Goal: Information Seeking & Learning: Learn about a topic

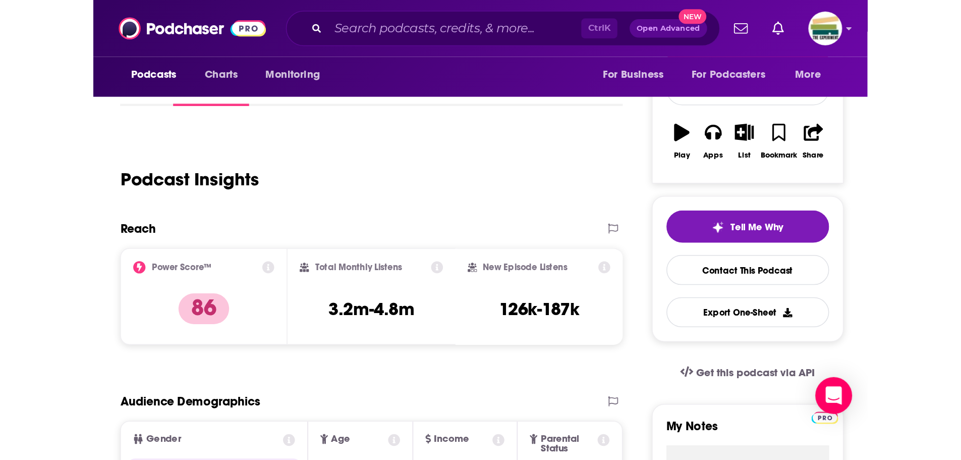
scroll to position [101, 0]
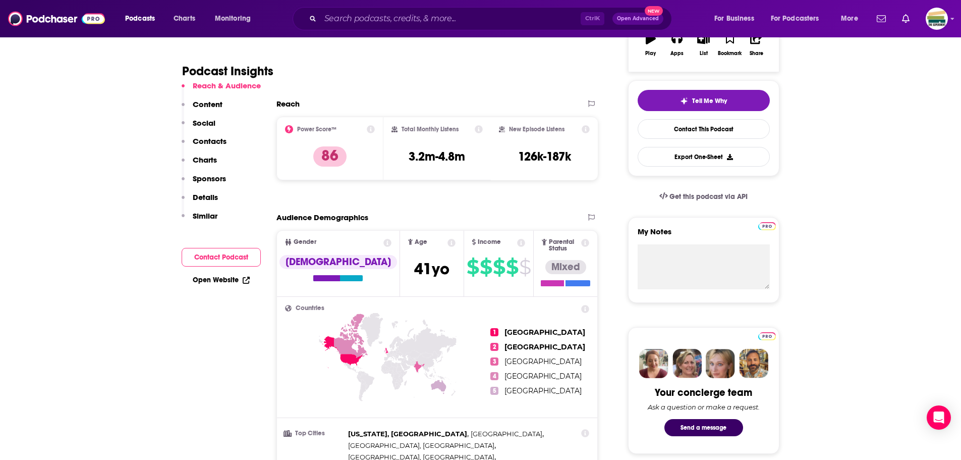
scroll to position [202, 0]
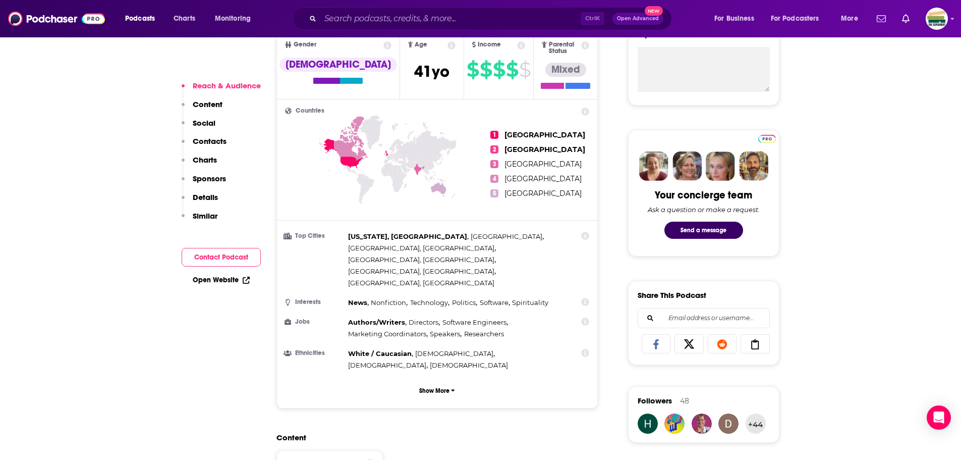
scroll to position [454, 0]
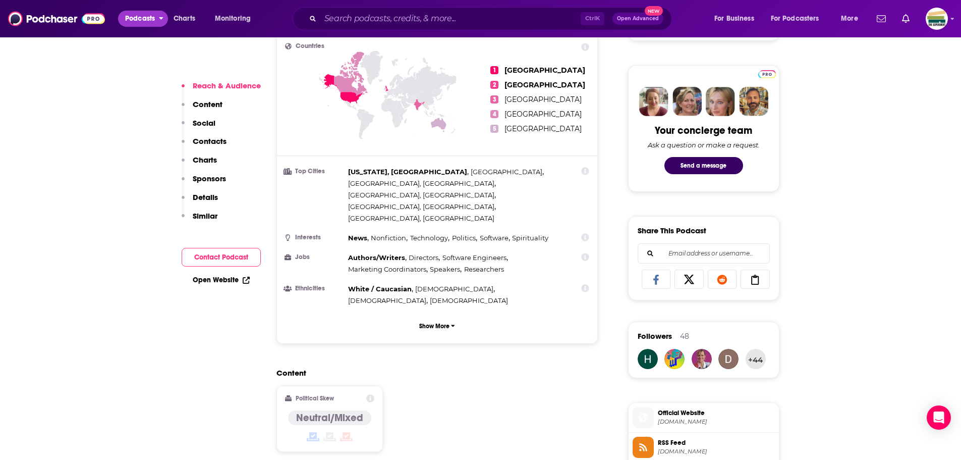
click at [139, 18] on span "Podcasts" at bounding box center [140, 19] width 30 height 14
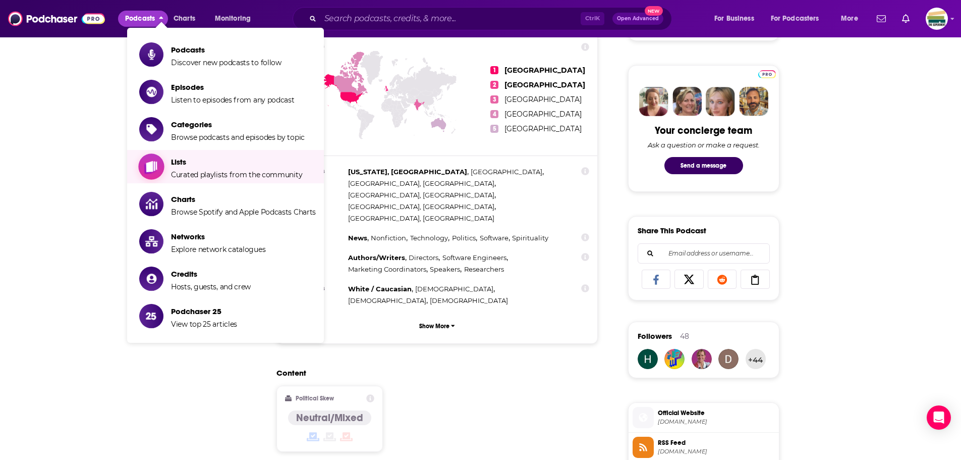
click at [156, 176] on span "Show item sub-menu" at bounding box center [152, 167] width 78 height 78
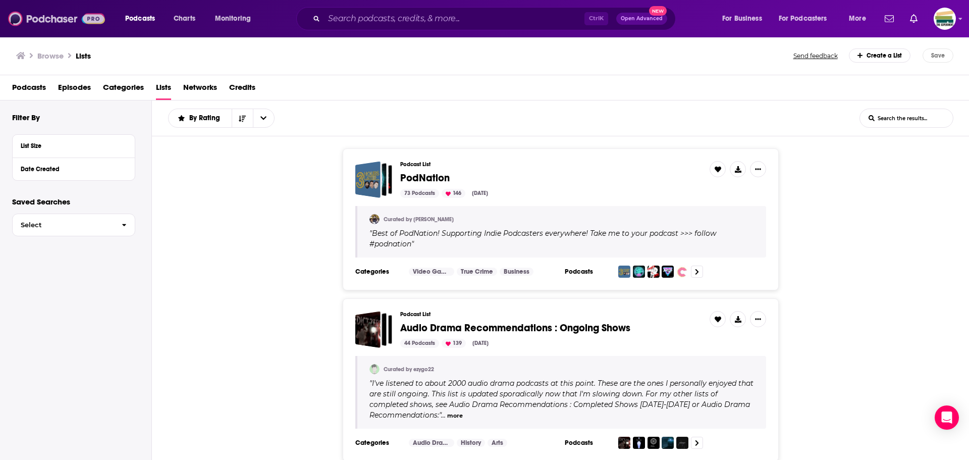
click at [67, 20] on img at bounding box center [56, 18] width 97 height 19
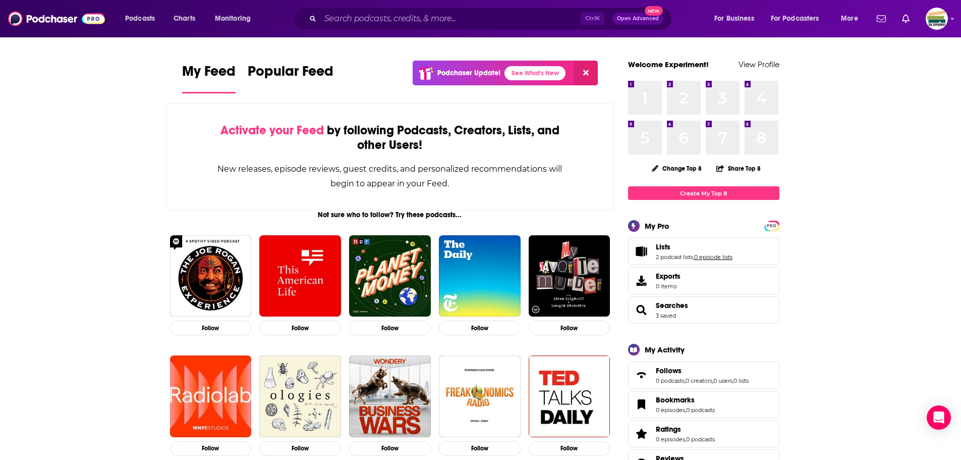
click at [509, 255] on link "0 episode lists" at bounding box center [713, 256] width 38 height 7
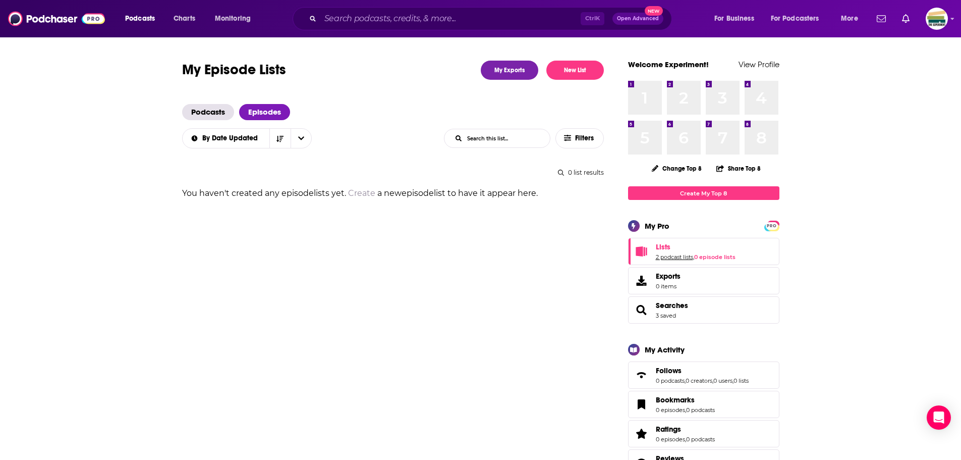
click at [509, 258] on link "2 podcast lists" at bounding box center [674, 256] width 37 height 7
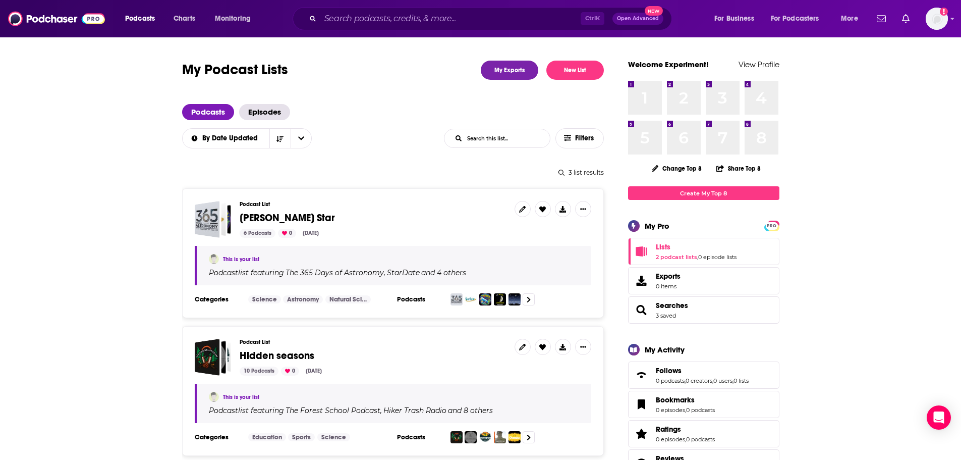
click at [263, 220] on span "Gooley Star" at bounding box center [287, 217] width 95 height 13
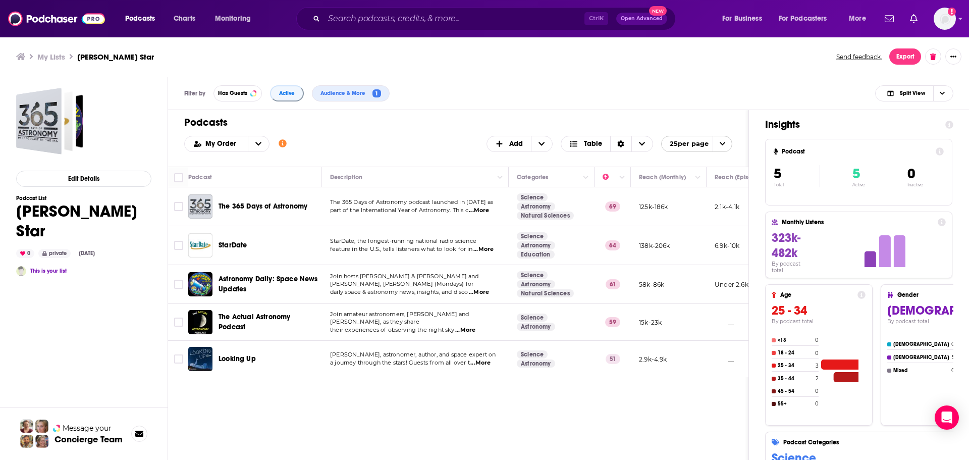
drag, startPoint x: 498, startPoint y: 376, endPoint x: 508, endPoint y: 375, distance: 9.7
click at [508, 302] on td "Join Dean Regas, astronomer, author, and space expert on a journey through the …" at bounding box center [415, 359] width 187 height 36
drag, startPoint x: 495, startPoint y: 376, endPoint x: 586, endPoint y: 377, distance: 91.3
click at [509, 302] on div "Podcast Description Categories Reach (Monthly) Reach (Episode) Contacts Your No…" at bounding box center [458, 272] width 580 height 210
click at [51, 15] on img at bounding box center [56, 18] width 97 height 19
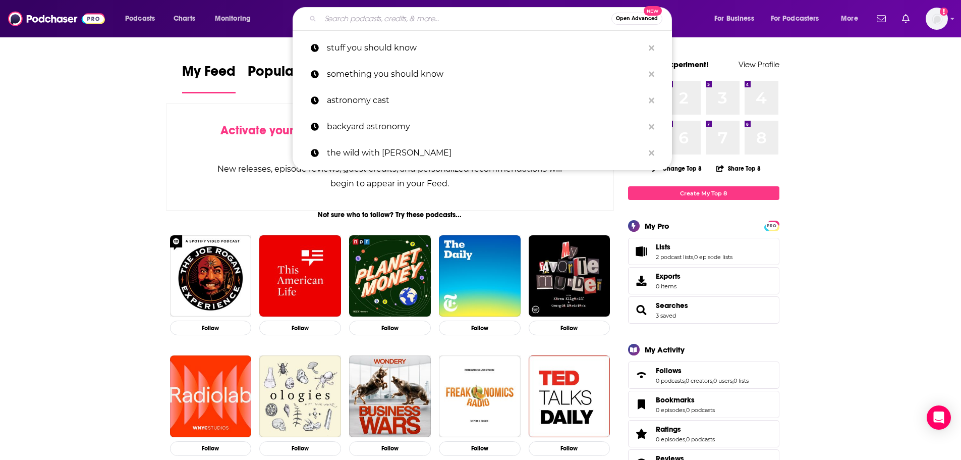
click at [420, 19] on input "Search podcasts, credits, & more..." at bounding box center [465, 19] width 291 height 16
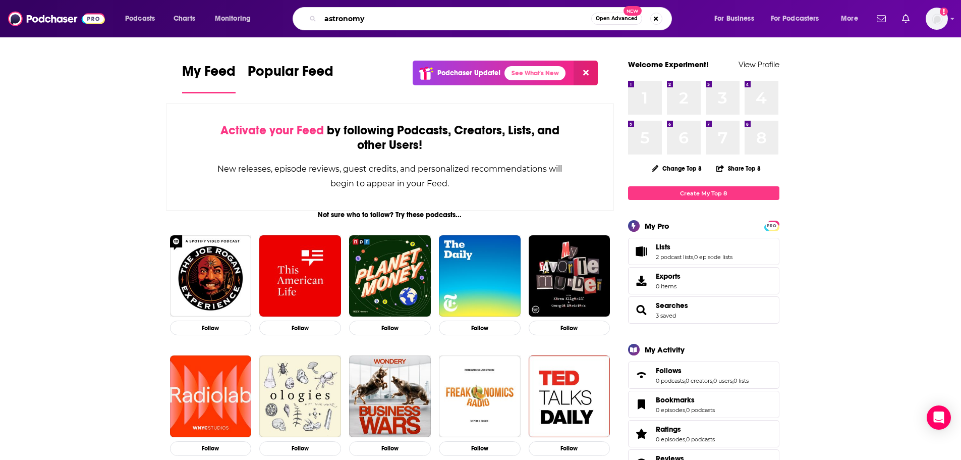
type input "astronomy"
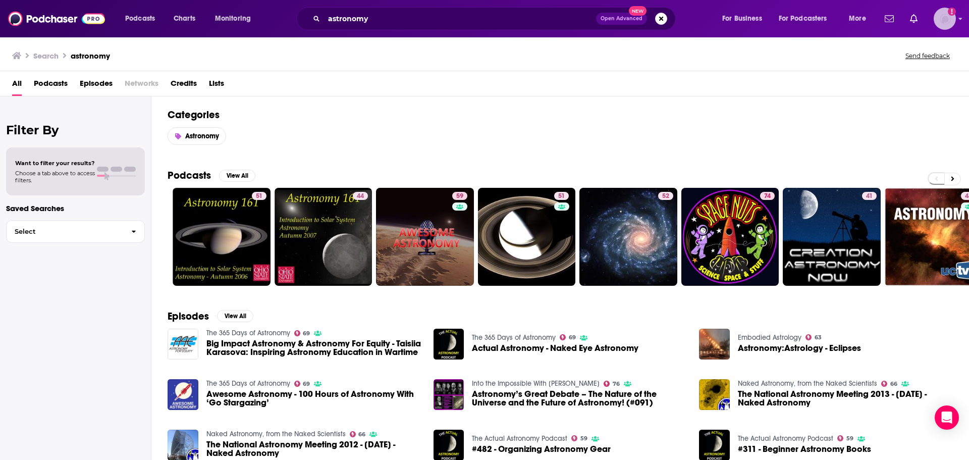
click at [509, 15] on icon "Add a profile image" at bounding box center [952, 12] width 8 height 8
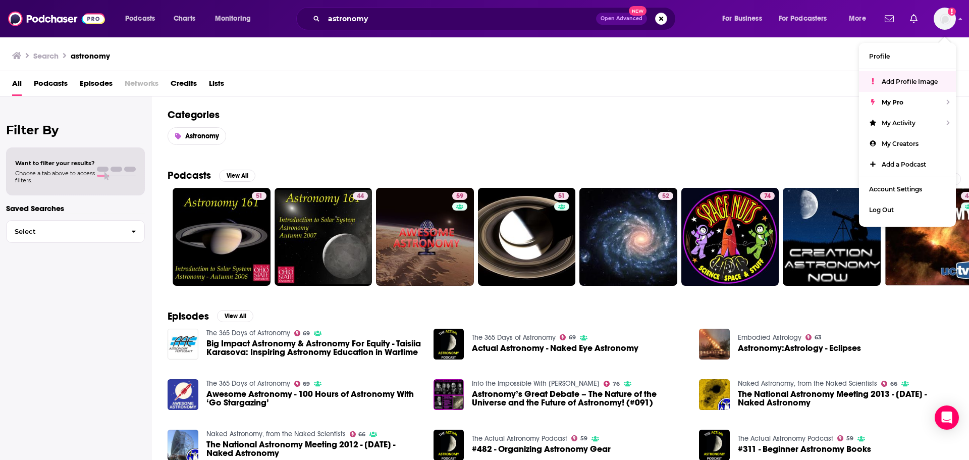
click at [509, 101] on div "Categories Astronomy" at bounding box center [559, 126] width 817 height 61
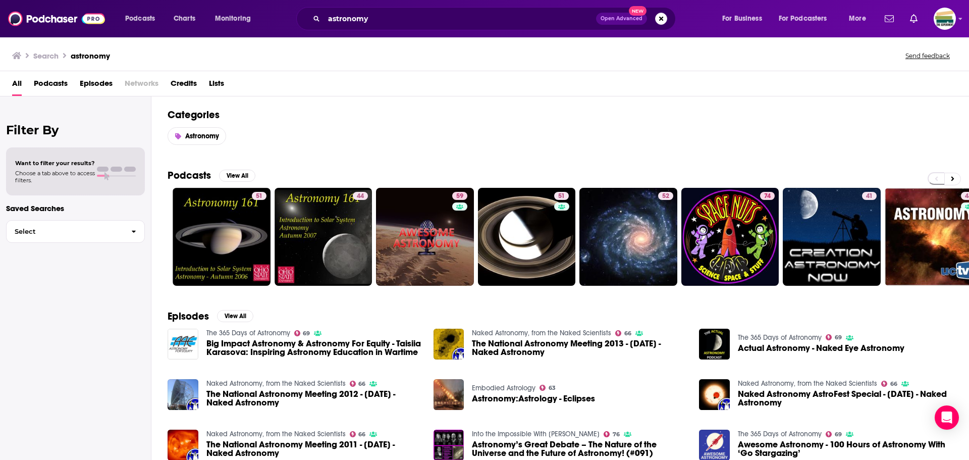
click at [44, 83] on span "Podcasts" at bounding box center [51, 85] width 34 height 21
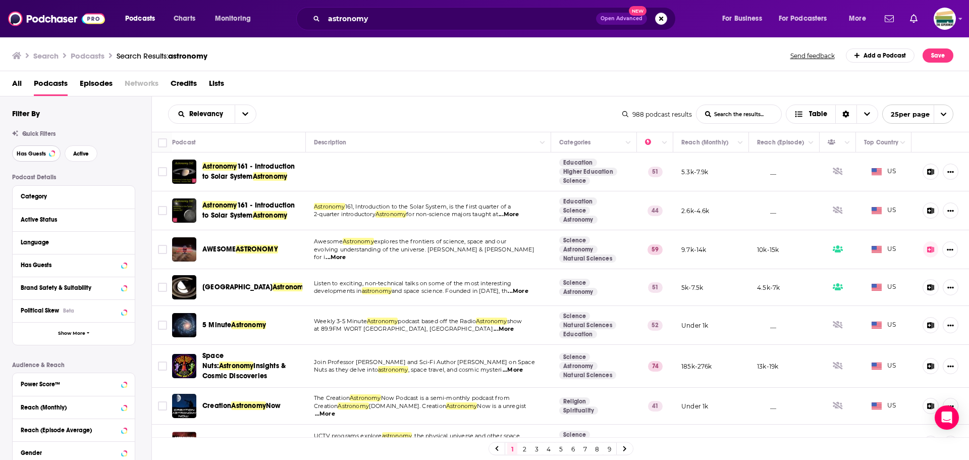
click at [41, 152] on span "Has Guests" at bounding box center [31, 154] width 29 height 6
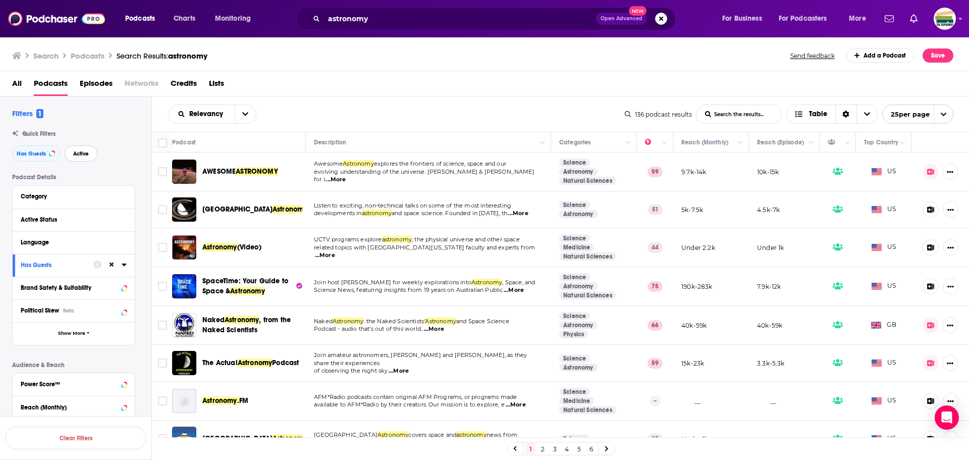
click at [79, 152] on span "Active" at bounding box center [81, 154] width 16 height 6
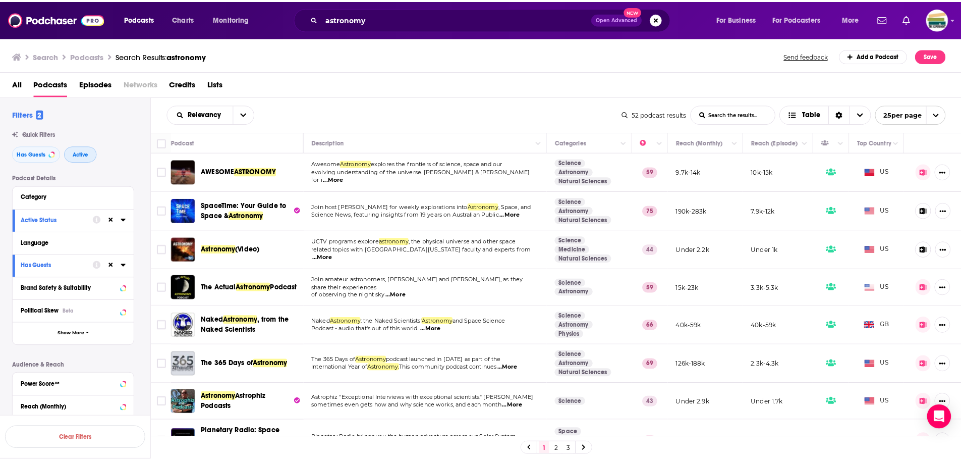
scroll to position [50, 0]
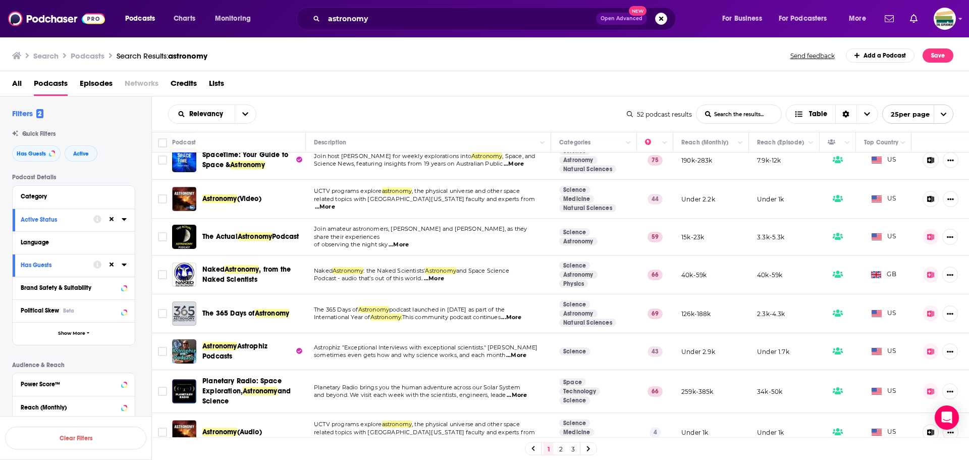
click at [267, 389] on span "Astronomy" at bounding box center [260, 390] width 35 height 9
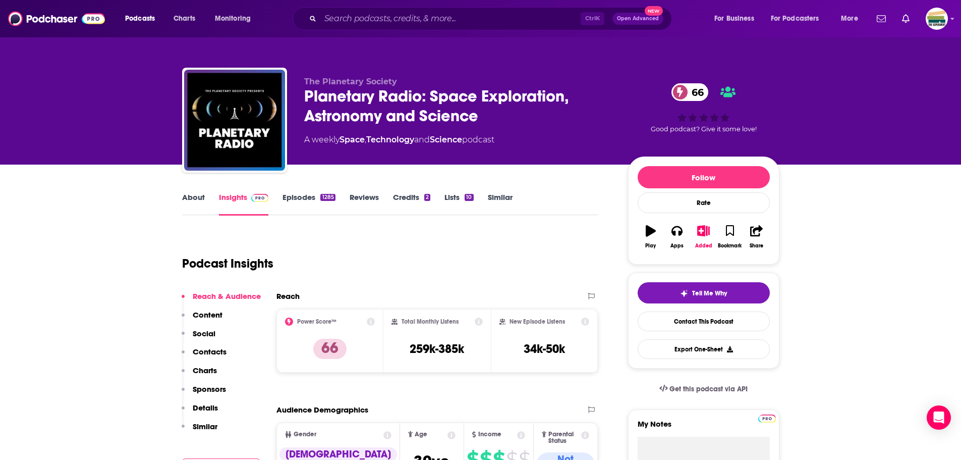
click at [194, 197] on link "About" at bounding box center [193, 203] width 23 height 23
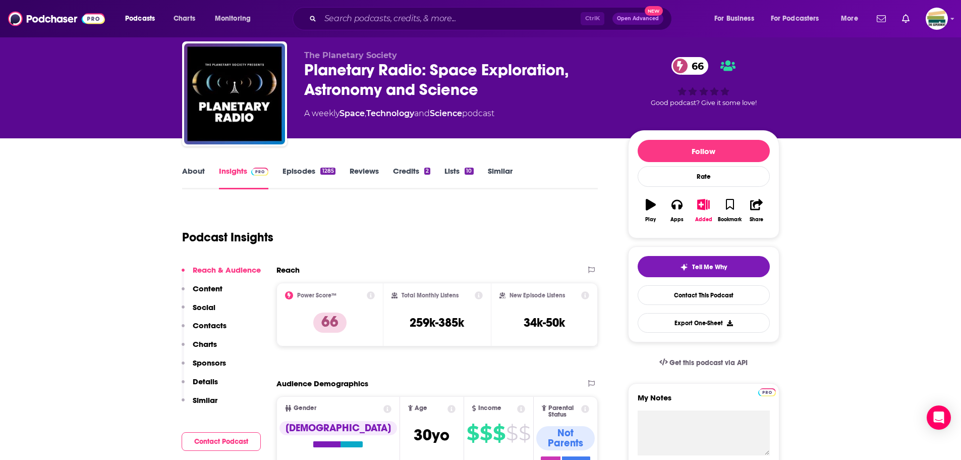
scroll to position [50, 0]
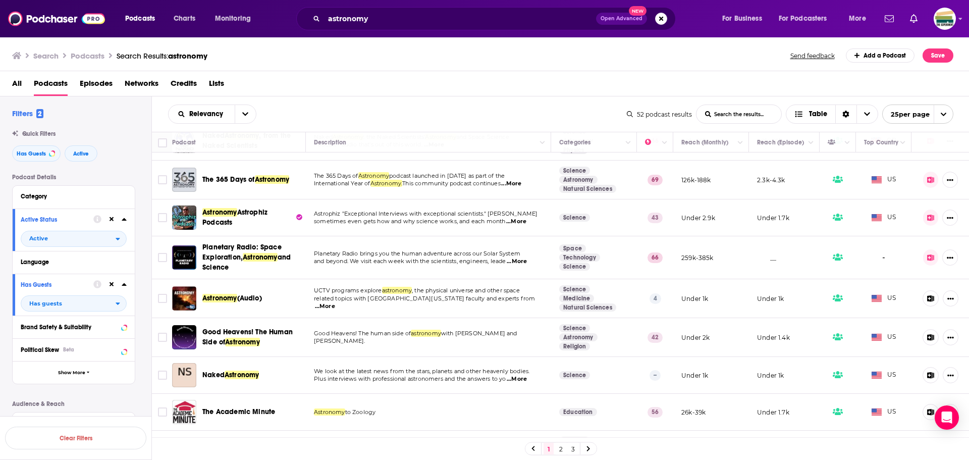
scroll to position [202, 0]
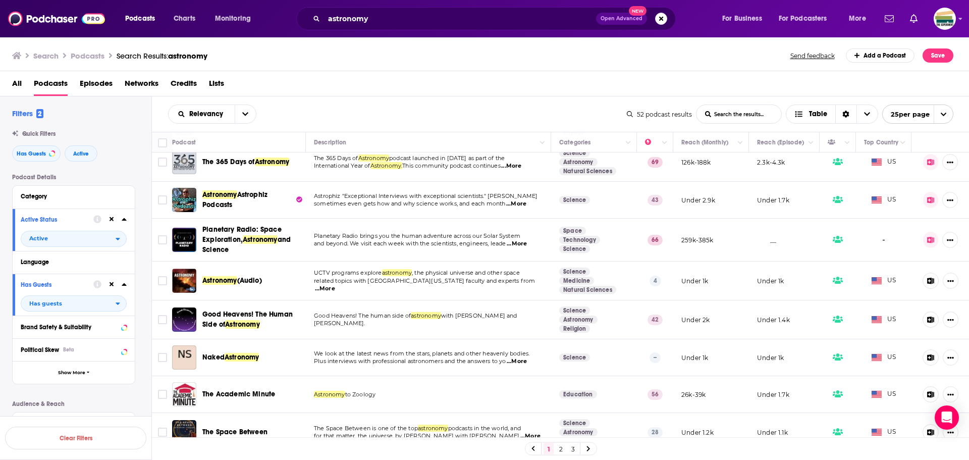
click at [243, 116] on icon "open menu" at bounding box center [245, 113] width 6 height 7
click at [206, 194] on div "Power Score" at bounding box center [212, 200] width 88 height 17
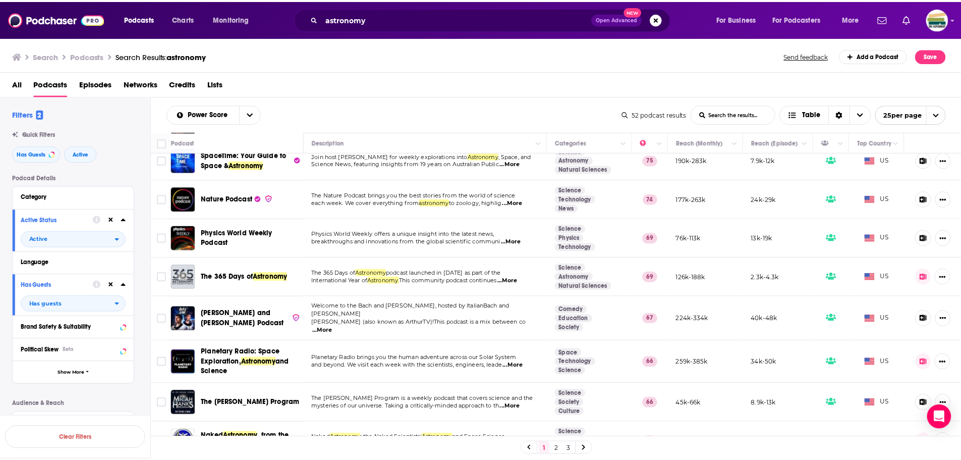
scroll to position [0, 0]
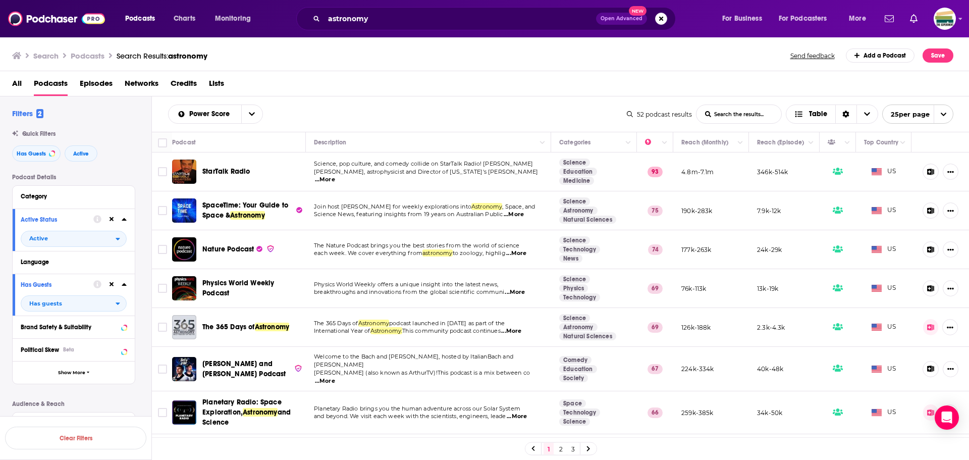
click at [211, 398] on span "Planetary Radio: Space Exploration," at bounding box center [241, 407] width 79 height 19
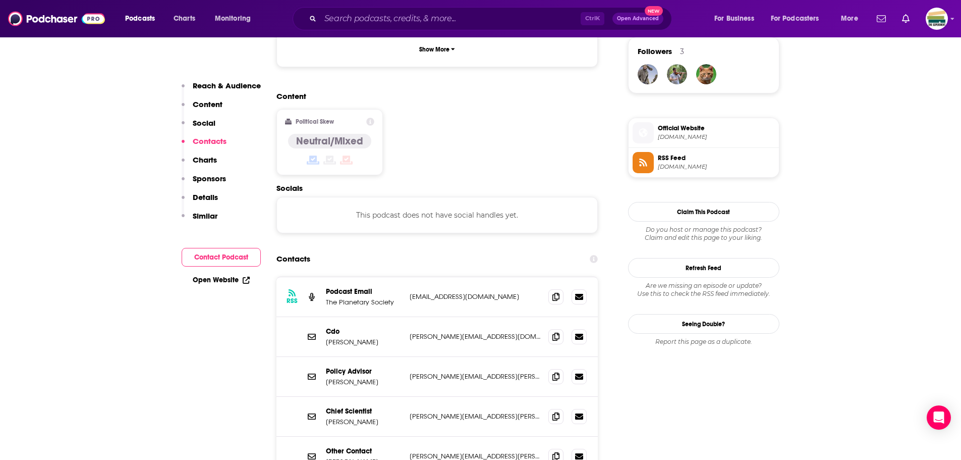
scroll to position [757, 0]
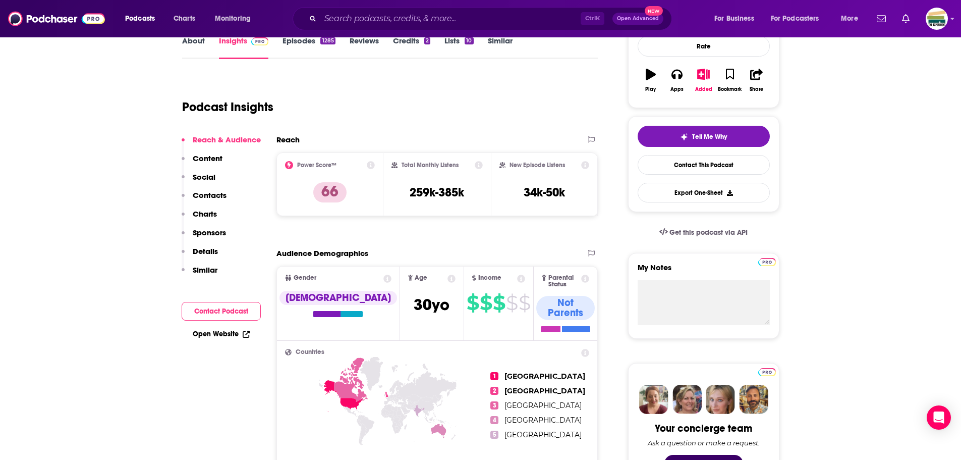
scroll to position [50, 0]
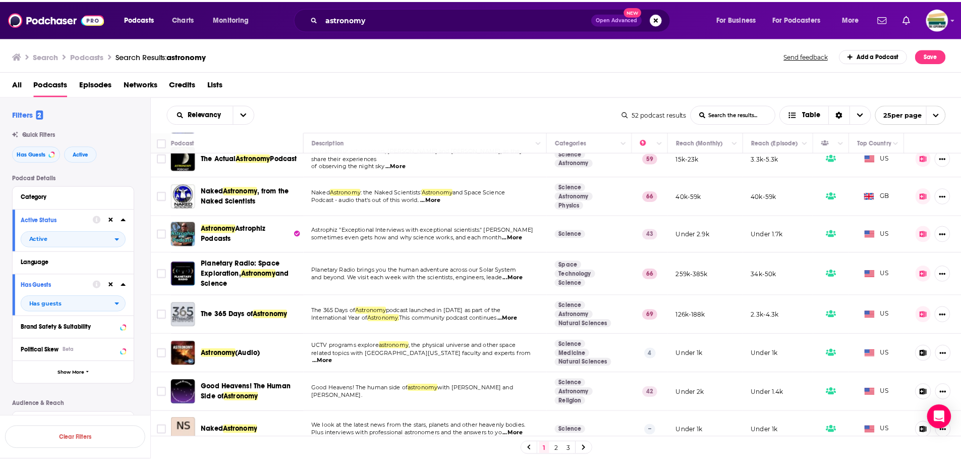
scroll to position [151, 0]
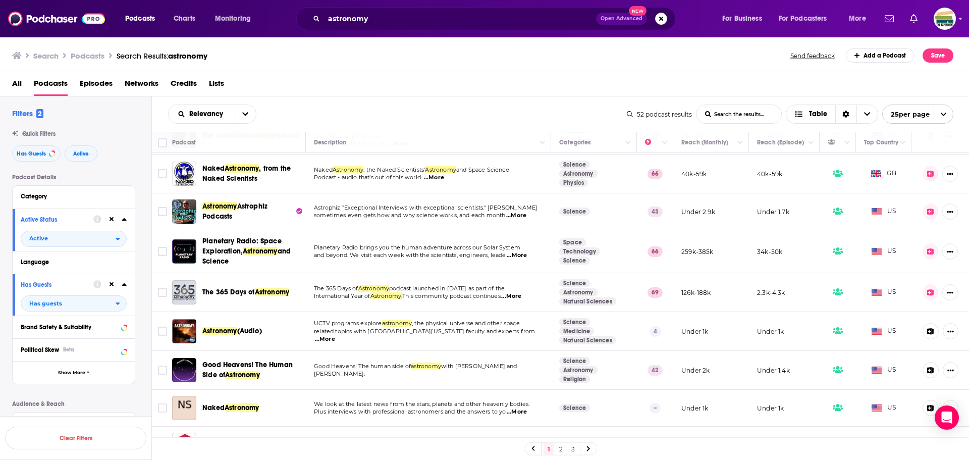
click at [572, 83] on div "All Podcasts Episodes Networks Credits Lists" at bounding box center [486, 85] width 949 height 21
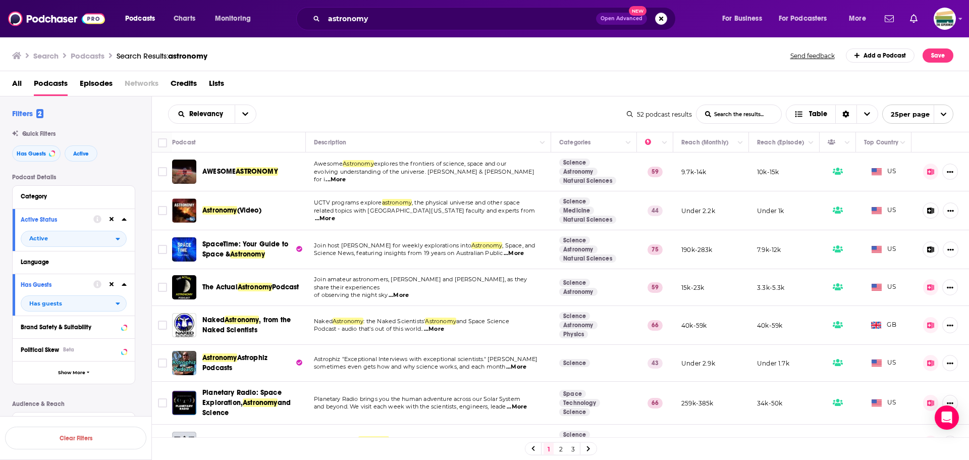
click at [250, 393] on span "Planetary Radio: Space Exploration," at bounding box center [241, 397] width 79 height 19
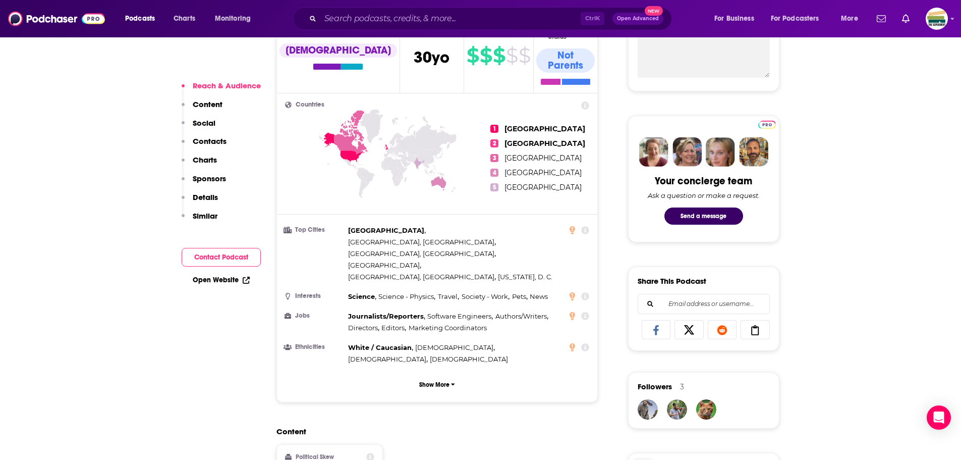
scroll to position [807, 0]
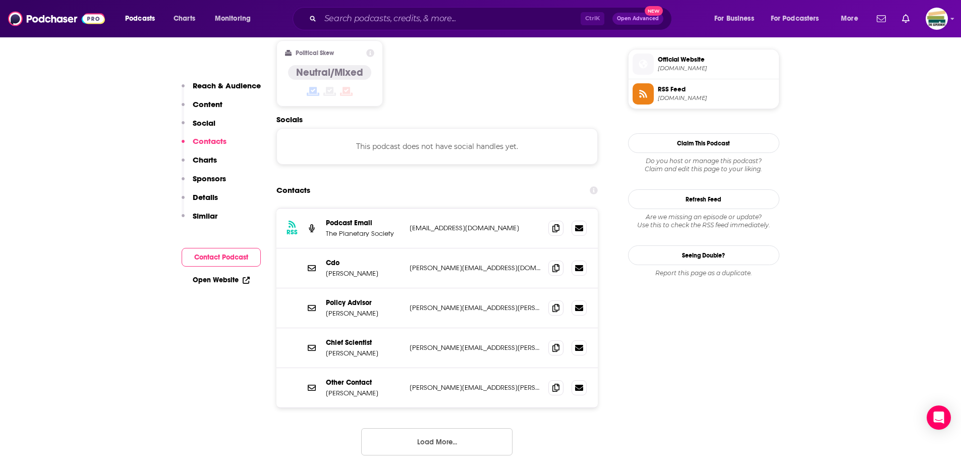
click at [412, 428] on button "Load More..." at bounding box center [436, 441] width 151 height 27
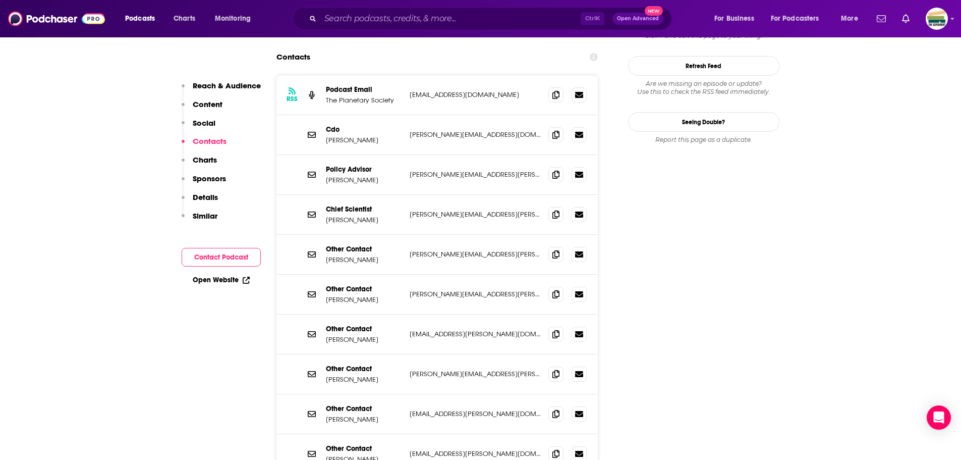
scroll to position [959, 0]
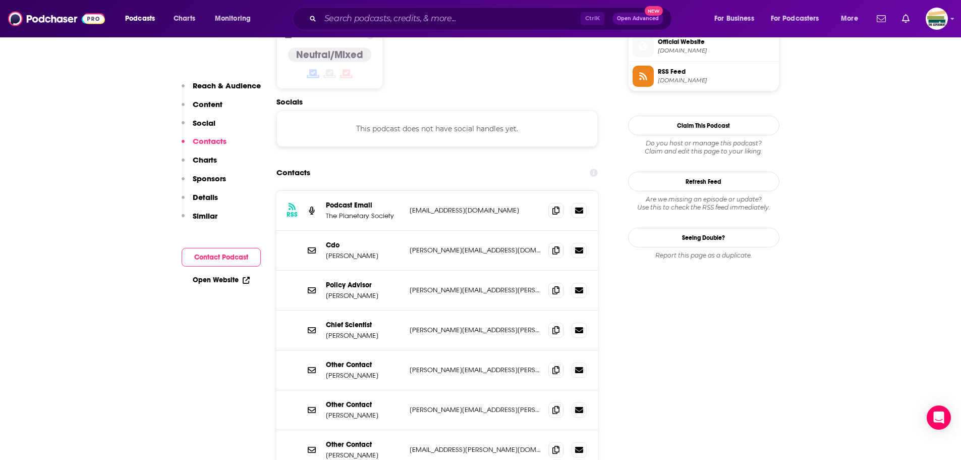
scroll to position [807, 0]
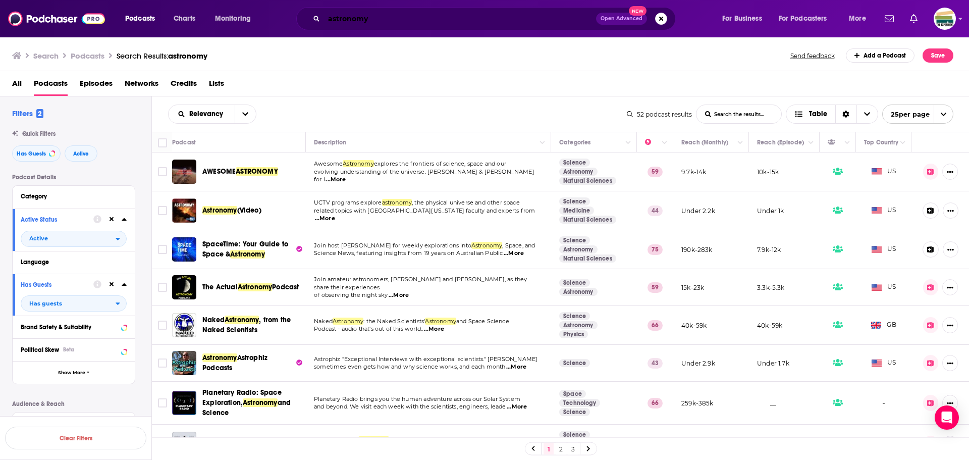
click at [329, 19] on input "astronomy" at bounding box center [460, 19] width 272 height 16
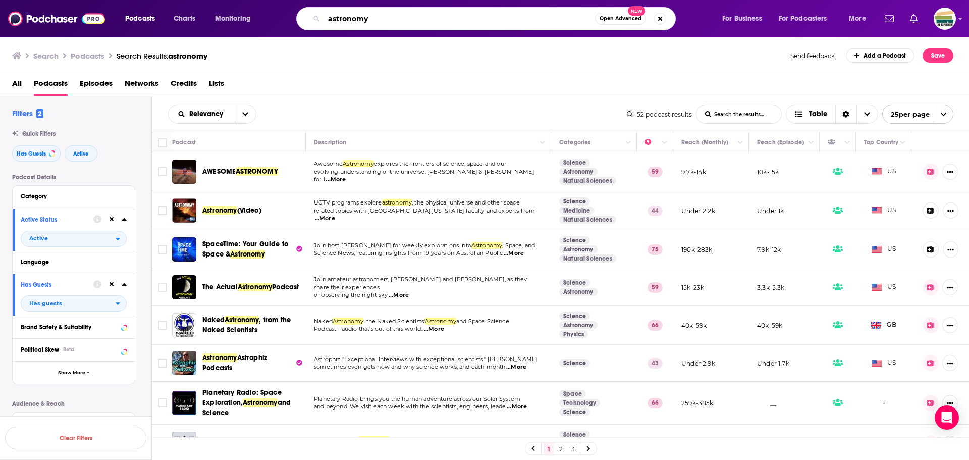
click at [341, 19] on input "astronomy" at bounding box center [459, 19] width 271 height 16
type input "atlas obscura"
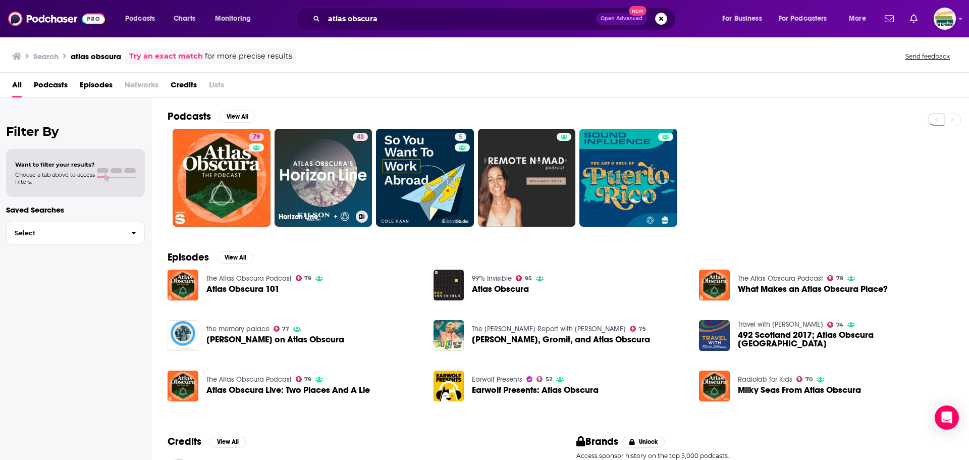
click at [311, 174] on link "43 Horizon Line" at bounding box center [323, 178] width 98 height 98
click at [211, 185] on link "79 The Atlas Obscura Podcast" at bounding box center [222, 178] width 98 height 98
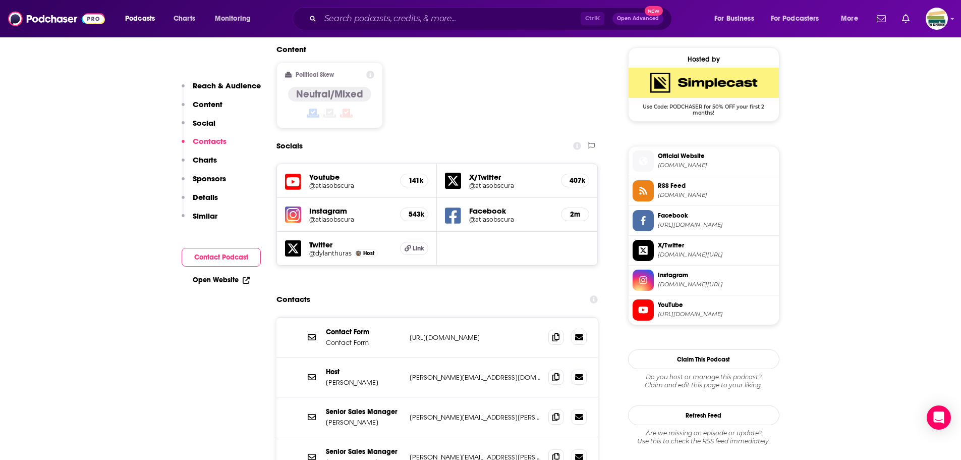
scroll to position [858, 0]
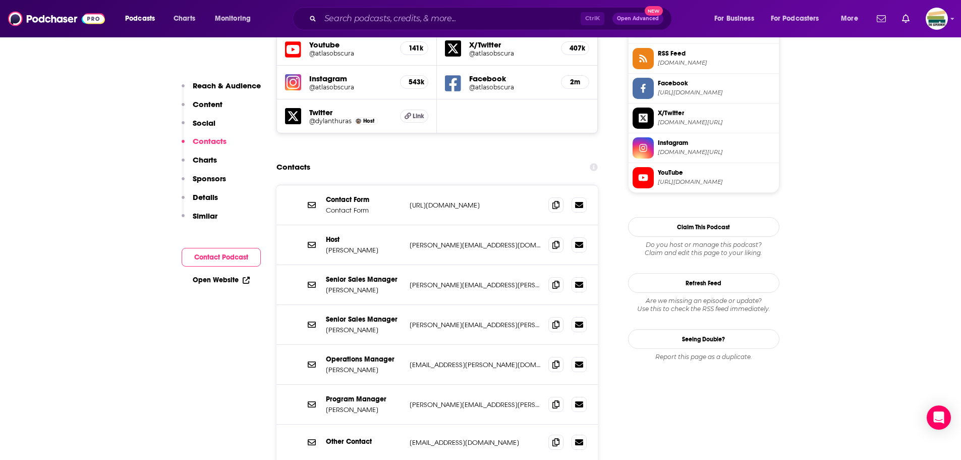
scroll to position [959, 0]
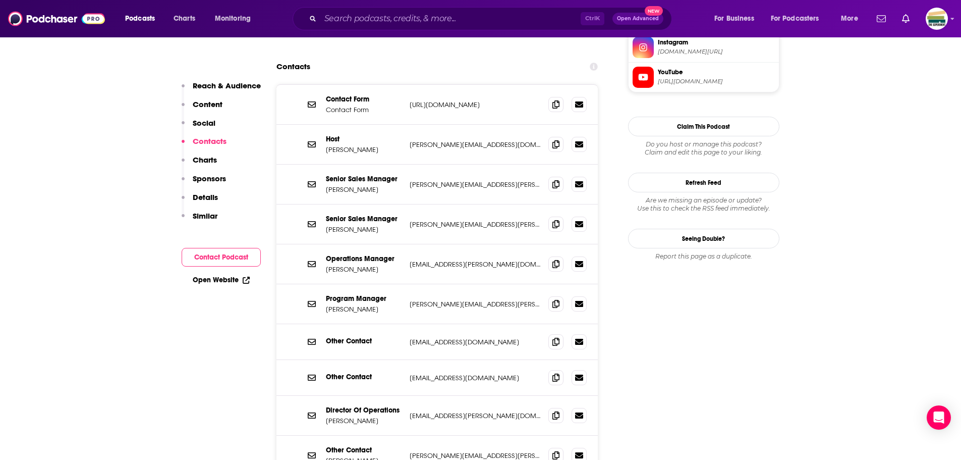
scroll to position [1060, 0]
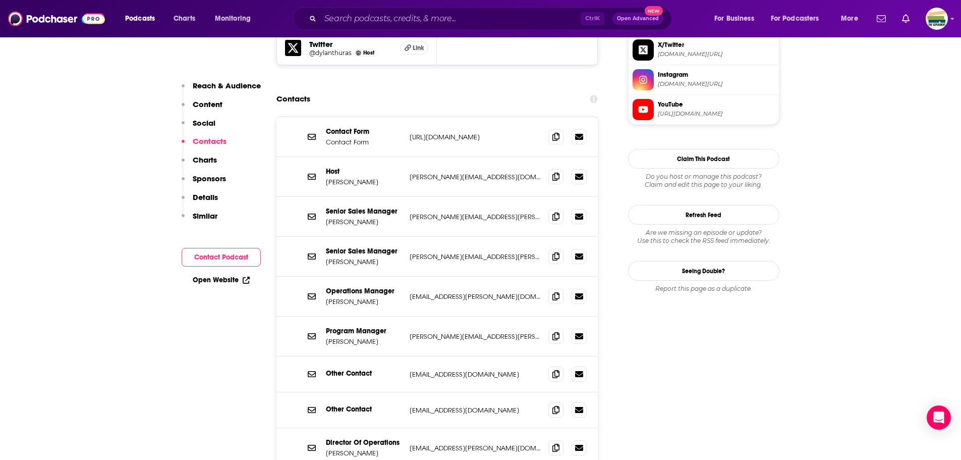
scroll to position [959, 0]
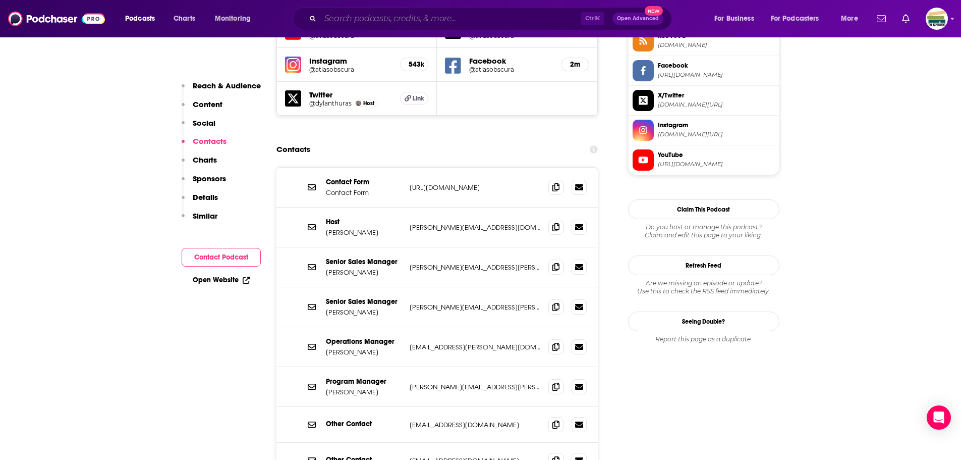
click at [346, 22] on input "Search podcasts, credits, & more..." at bounding box center [450, 19] width 260 height 16
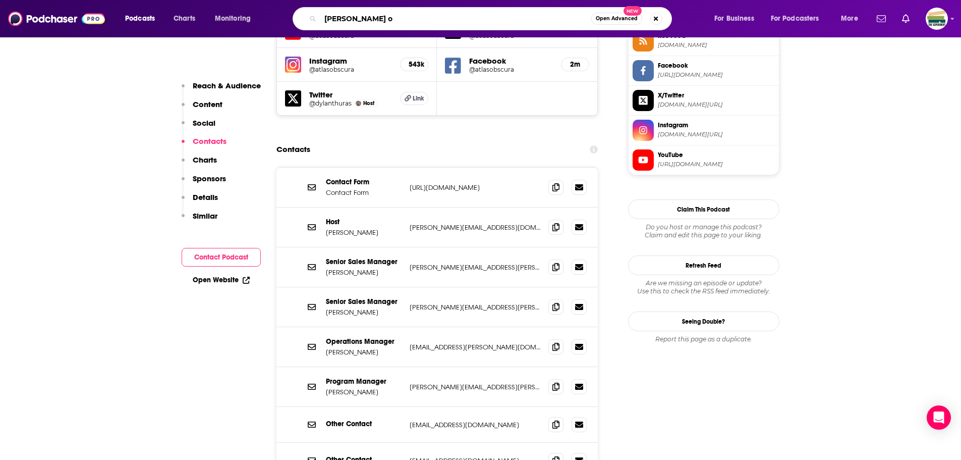
type input "[PERSON_NAME] on"
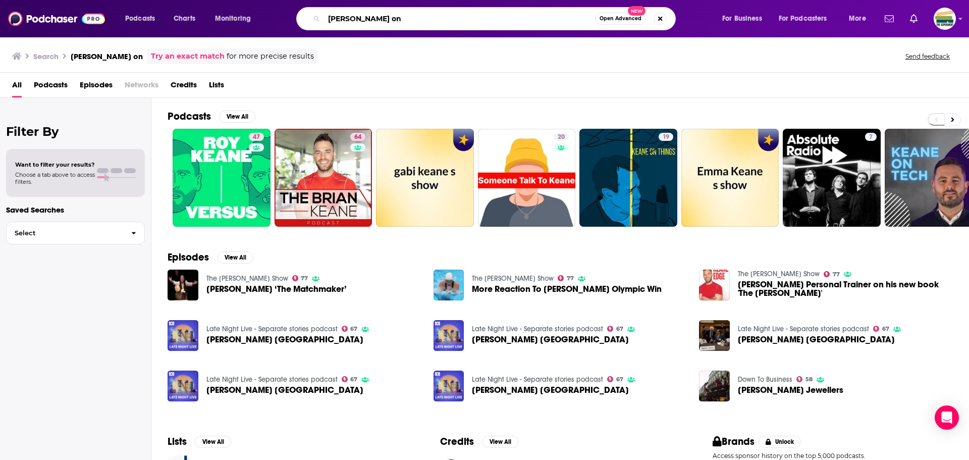
click at [336, 17] on input "[PERSON_NAME] on" at bounding box center [459, 19] width 271 height 16
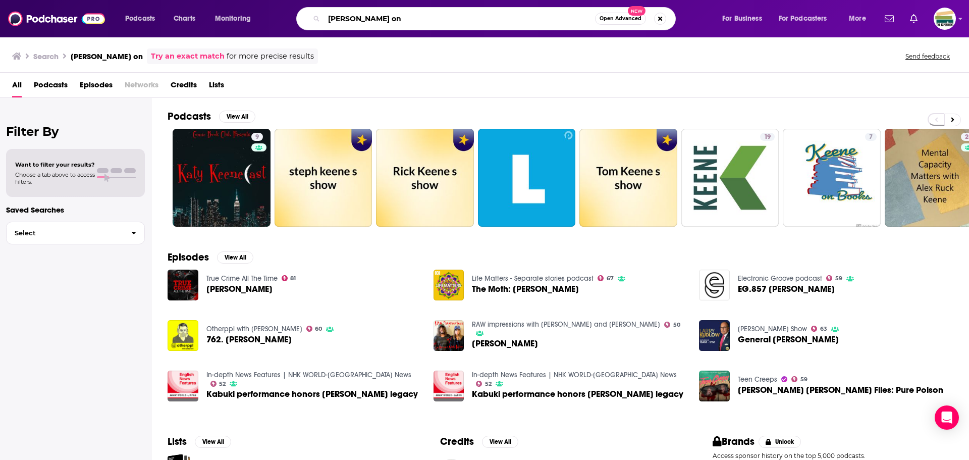
click at [349, 19] on input "[PERSON_NAME] on" at bounding box center [459, 19] width 271 height 16
type input "keen on"
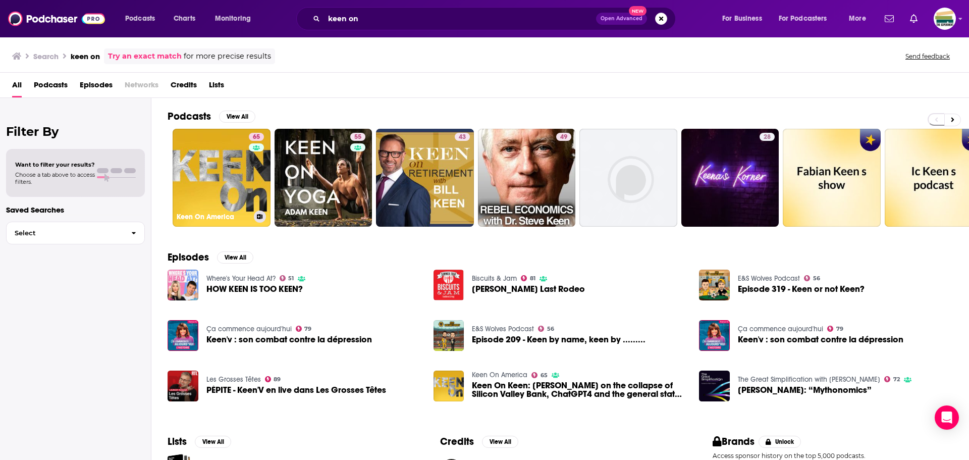
click at [194, 191] on link "65 Keen On America" at bounding box center [222, 178] width 98 height 98
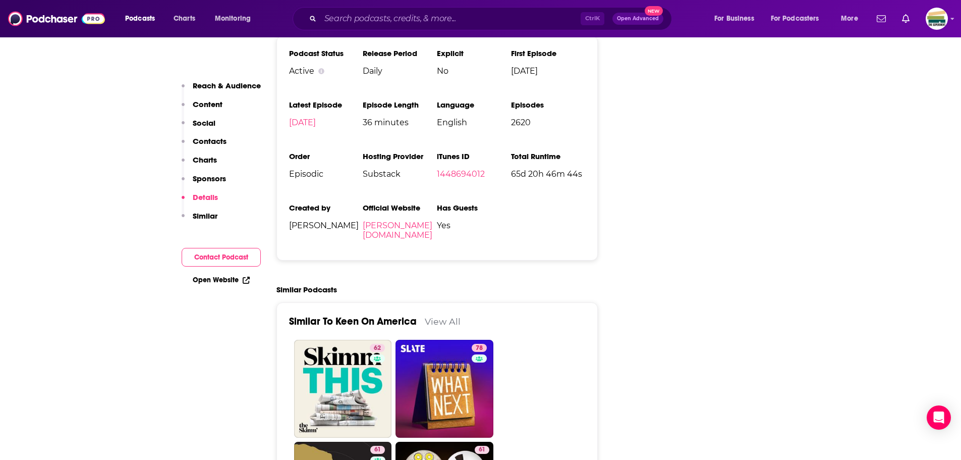
scroll to position [1715, 0]
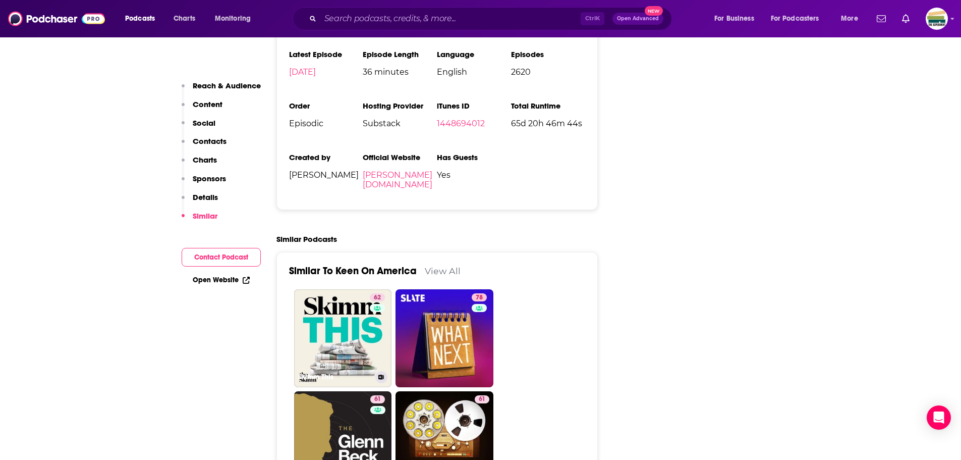
click at [316, 289] on link "62 Skimm This" at bounding box center [343, 338] width 98 height 98
type input "[URL][DOMAIN_NAME]"
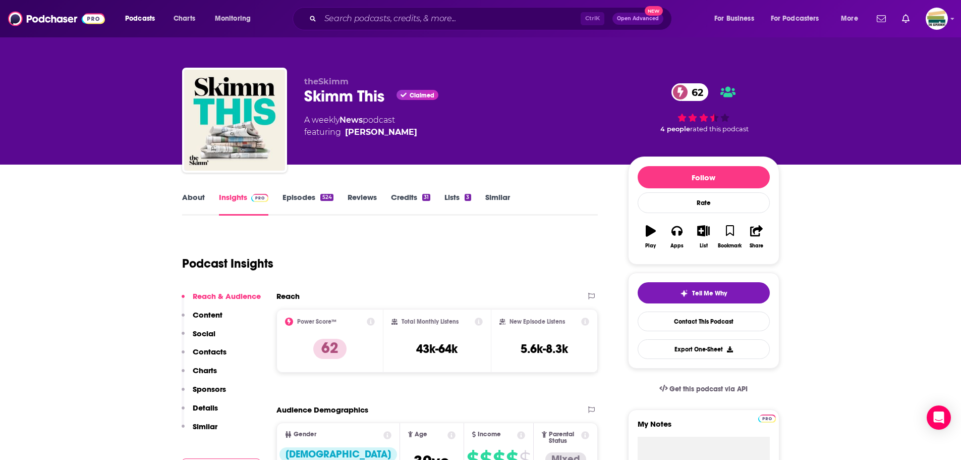
click at [487, 266] on div "Podcast Insights" at bounding box center [386, 257] width 408 height 51
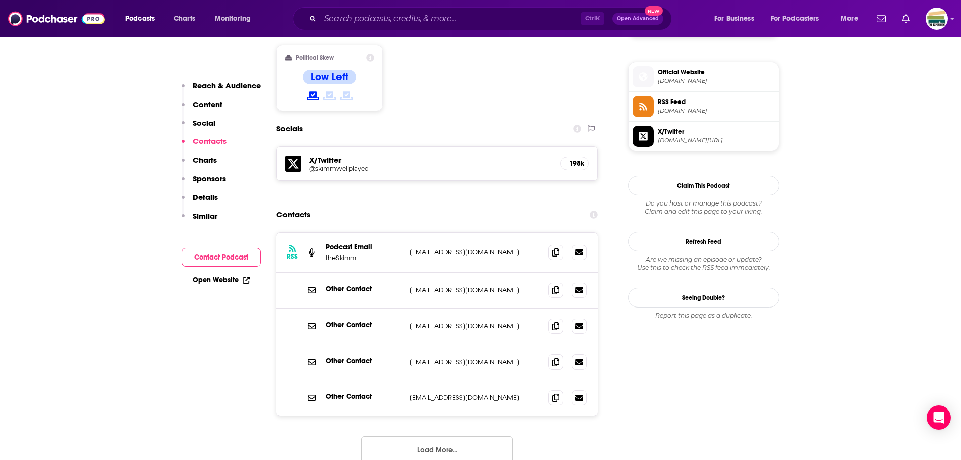
scroll to position [858, 0]
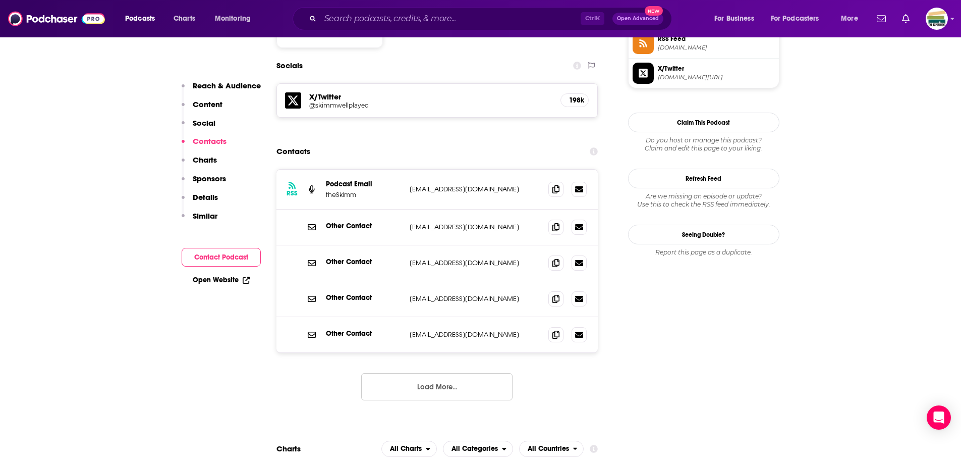
click at [468, 373] on button "Load More..." at bounding box center [436, 386] width 151 height 27
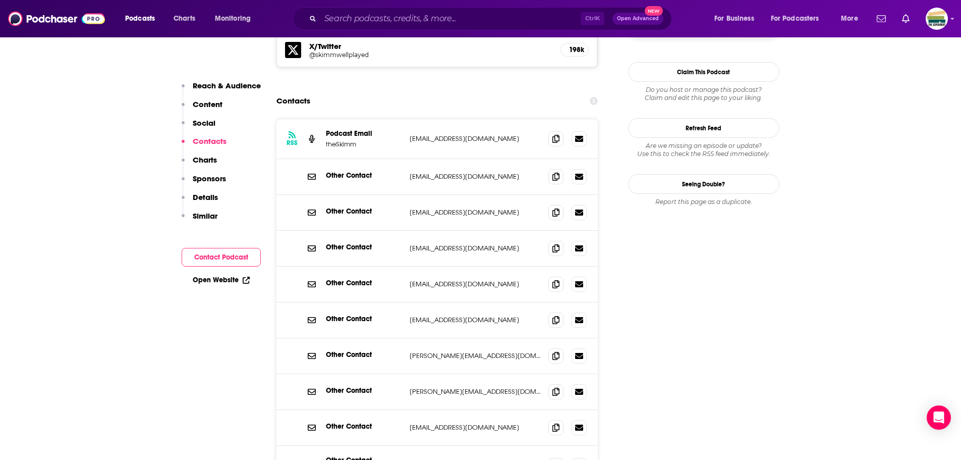
scroll to position [959, 0]
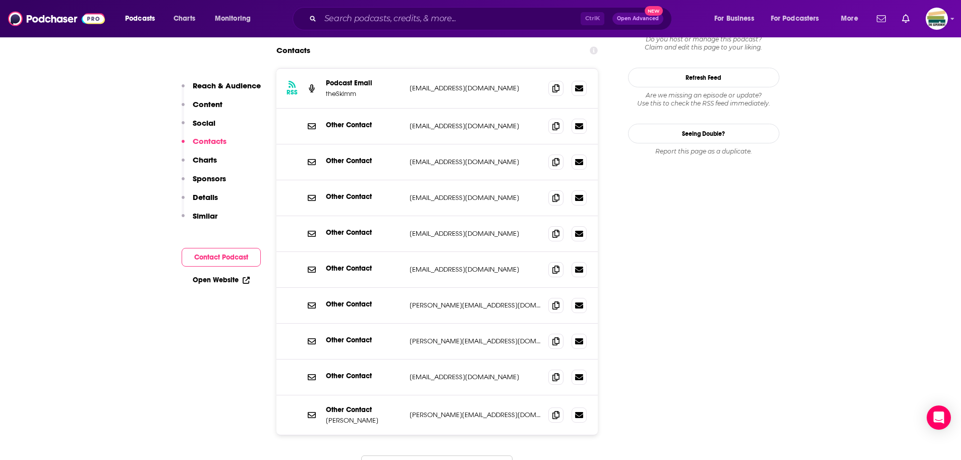
click at [469, 455] on button "Load More..." at bounding box center [436, 468] width 151 height 27
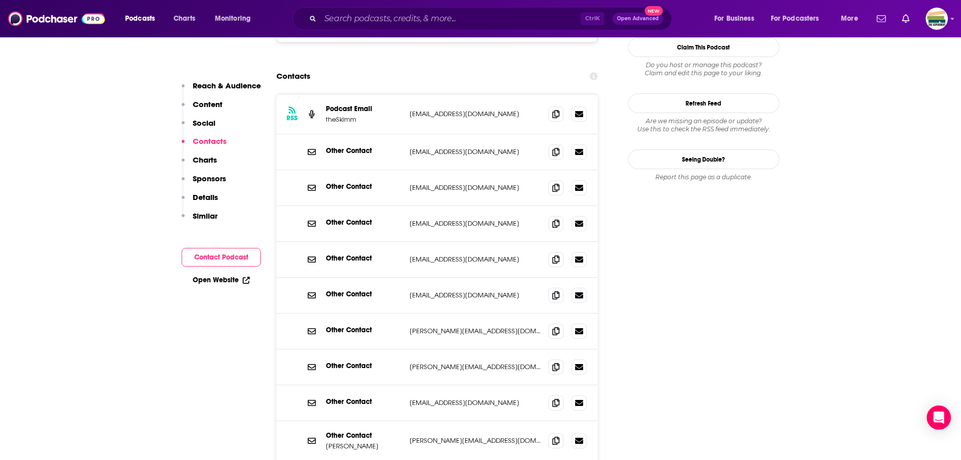
scroll to position [908, 0]
